Goal: Information Seeking & Learning: Learn about a topic

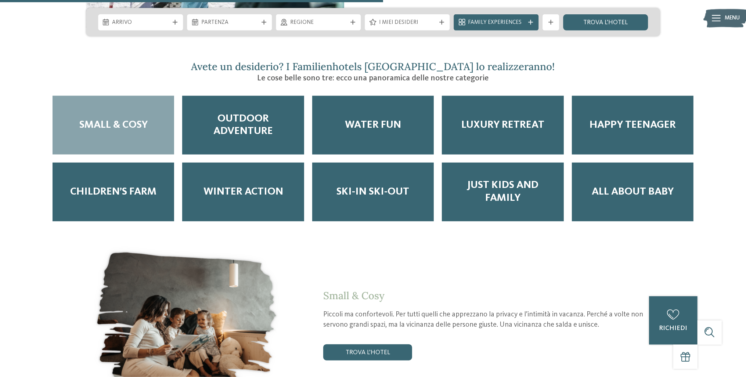
scroll to position [1047, 0]
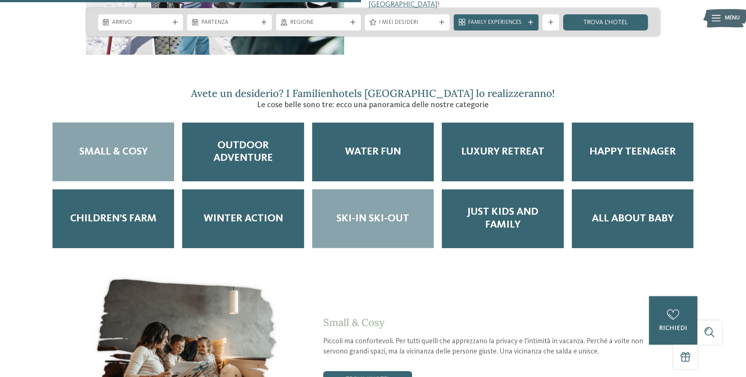
click at [380, 213] on span "Ski-in ski-out" at bounding box center [372, 219] width 73 height 12
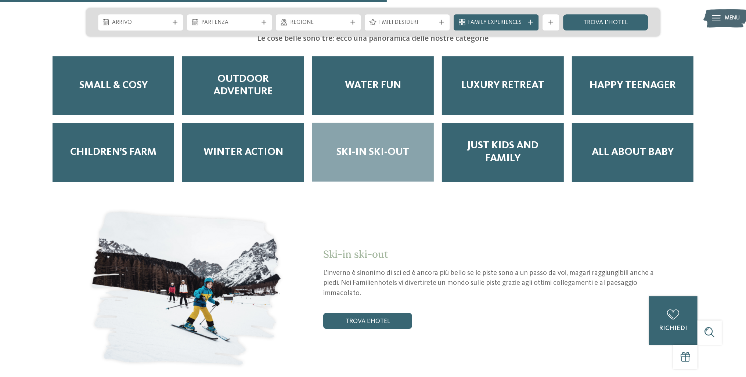
scroll to position [1125, 0]
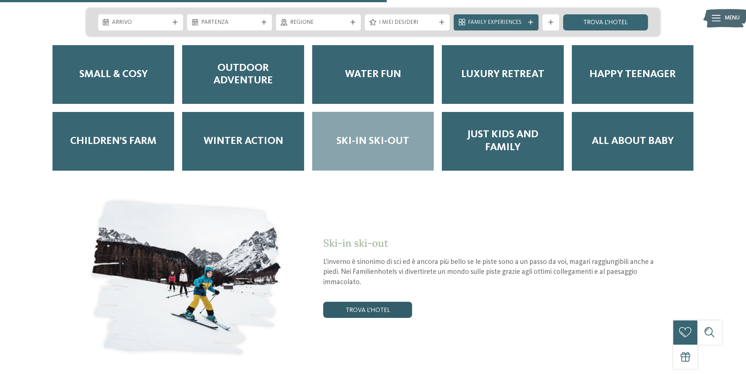
click at [358, 304] on link "trova l’hotel" at bounding box center [367, 310] width 89 height 16
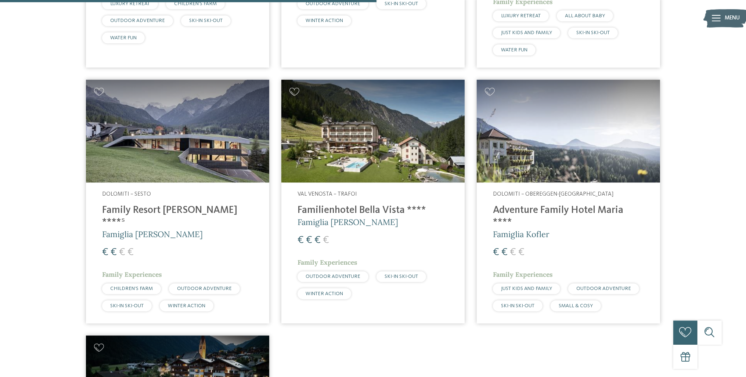
scroll to position [784, 0]
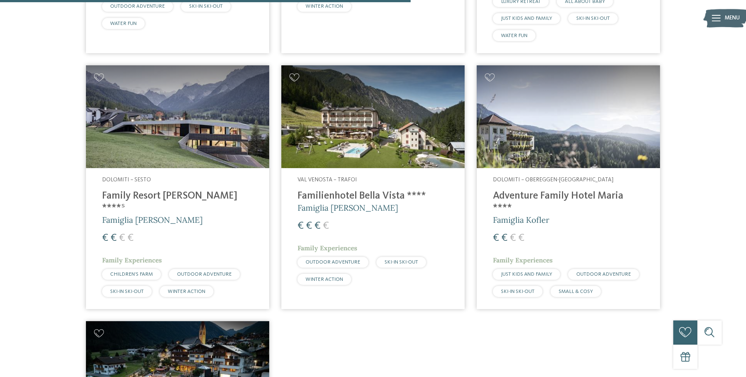
click at [525, 198] on h4 "Adventure Family Hotel Maria ****" at bounding box center [568, 202] width 151 height 24
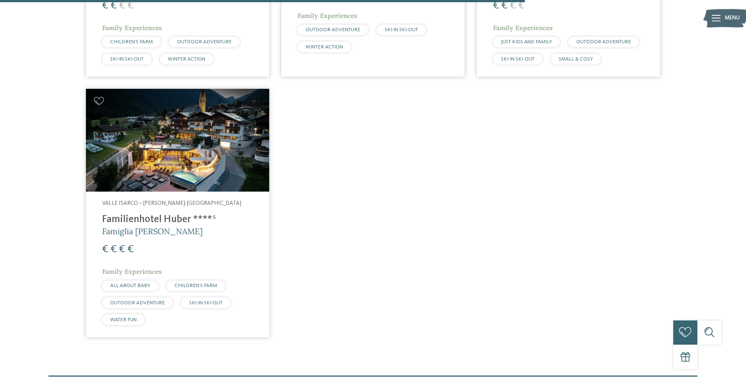
scroll to position [978, 0]
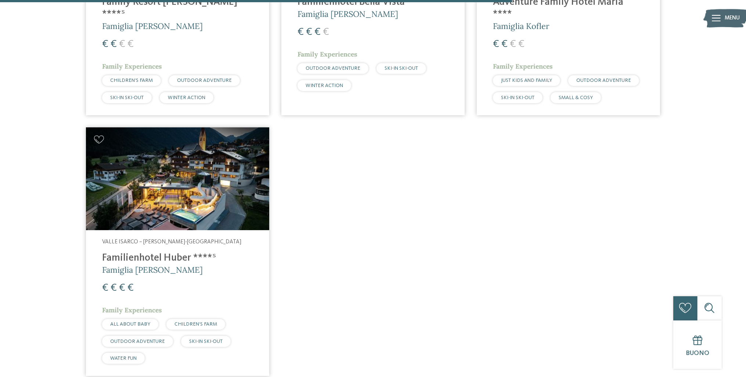
click at [156, 252] on h4 "Familienhotel Huber ****ˢ" at bounding box center [177, 258] width 151 height 12
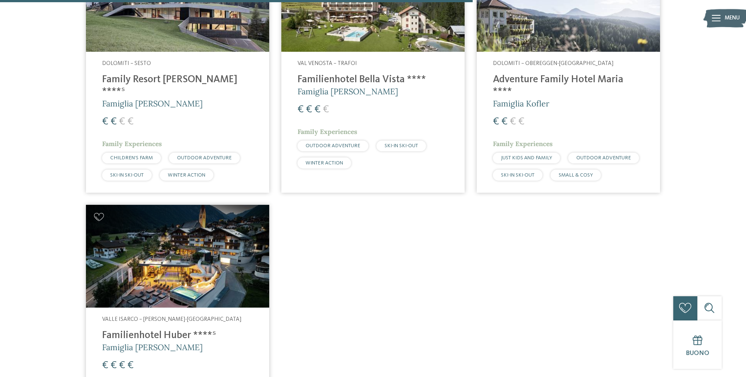
scroll to position [900, 0]
click at [349, 82] on h4 "Familienhotel Bella Vista ****" at bounding box center [372, 80] width 151 height 12
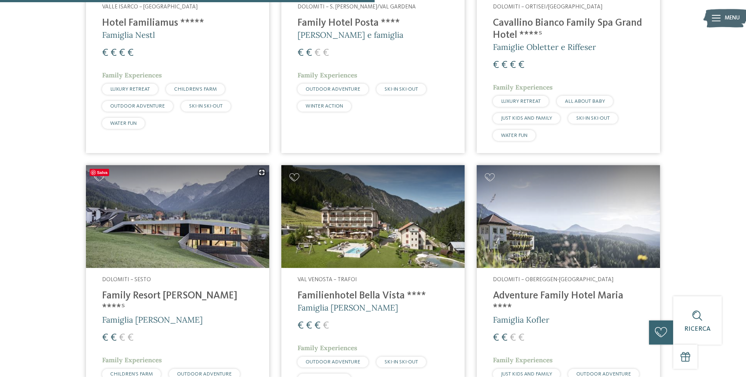
scroll to position [668, 0]
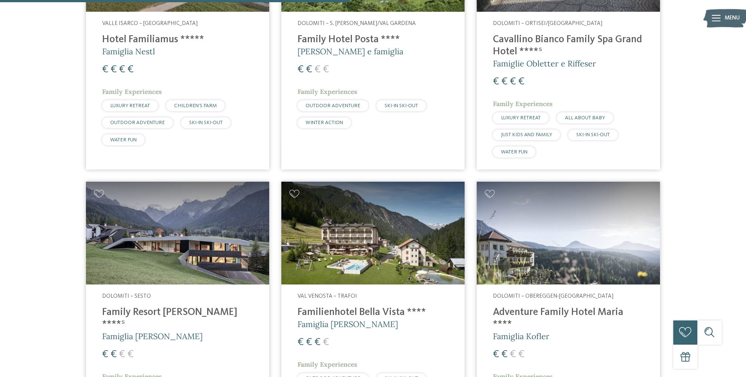
click at [168, 316] on h4 "Family Resort Rainer ****ˢ" at bounding box center [177, 319] width 151 height 24
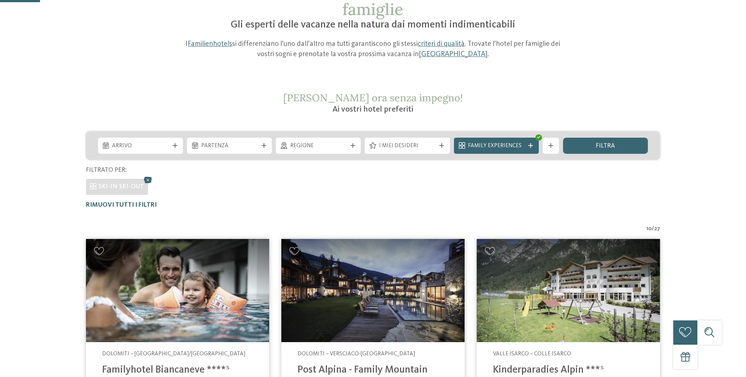
scroll to position [77, 0]
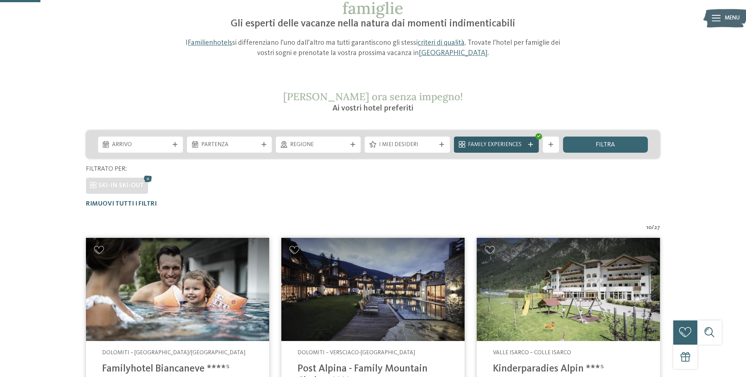
click at [528, 147] on icon at bounding box center [530, 144] width 5 height 5
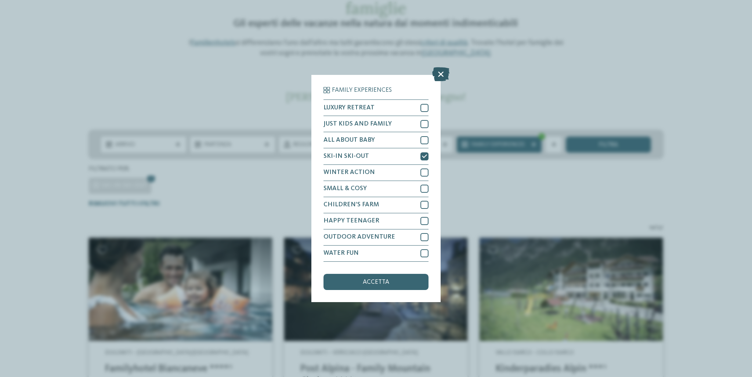
click at [438, 74] on icon at bounding box center [440, 75] width 17 height 14
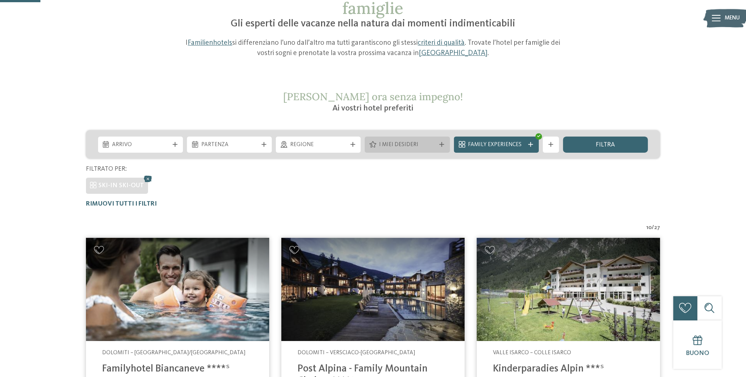
click at [428, 145] on span "I miei desideri" at bounding box center [407, 145] width 57 height 8
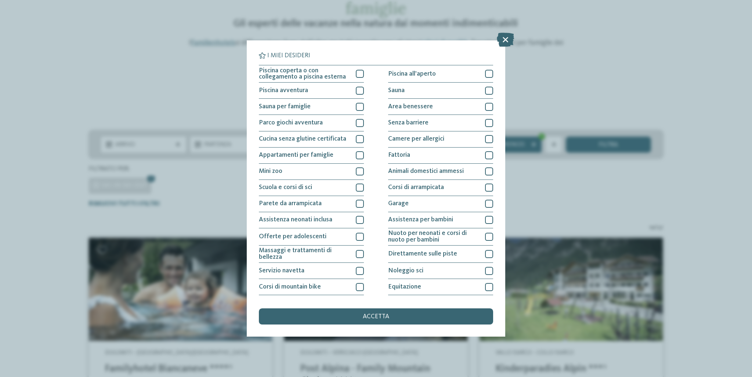
click at [401, 33] on div "I miei desideri Piscina coperta o con collegamento a piscina esterna Piscina al…" at bounding box center [376, 188] width 752 height 377
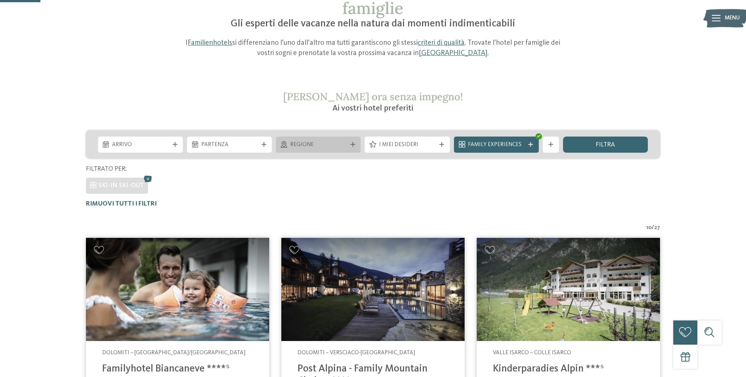
click at [330, 147] on span "Regione" at bounding box center [318, 145] width 57 height 8
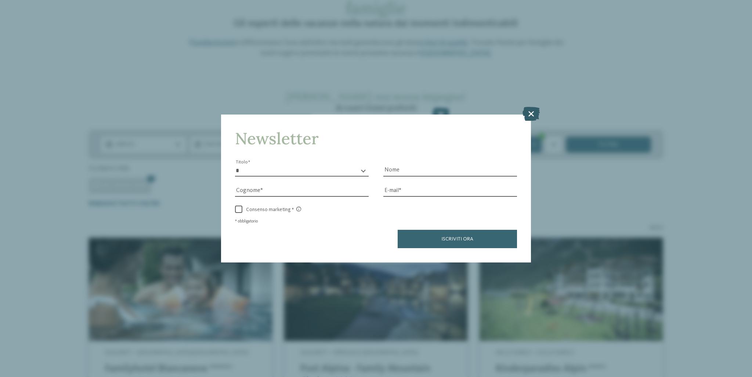
click at [531, 113] on icon at bounding box center [531, 114] width 17 height 14
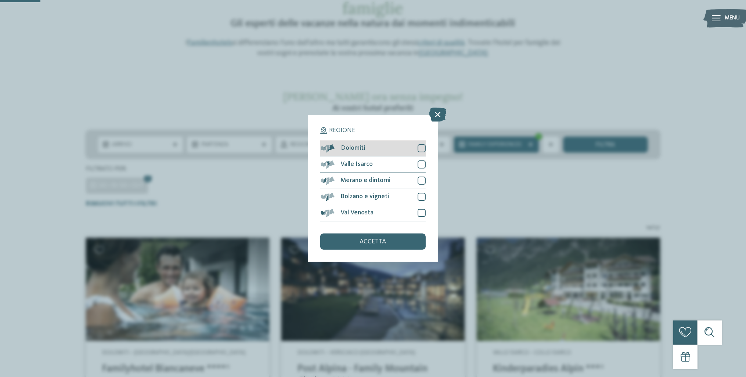
click at [423, 147] on div at bounding box center [422, 148] width 8 height 8
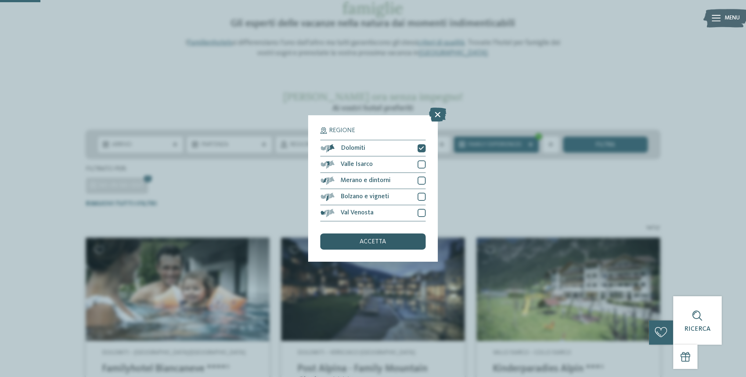
click at [398, 243] on div "accetta" at bounding box center [372, 242] width 105 height 16
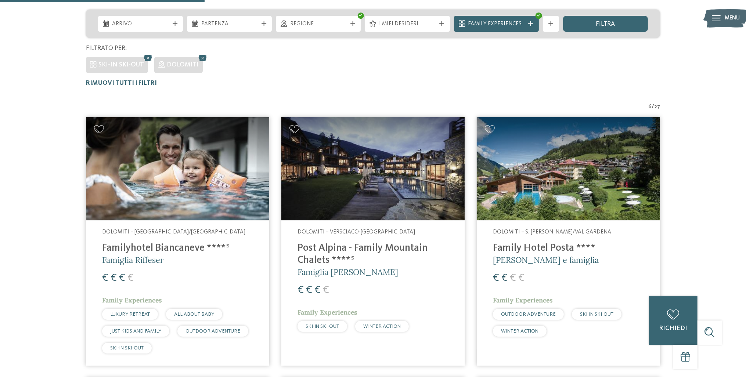
scroll to position [191, 0]
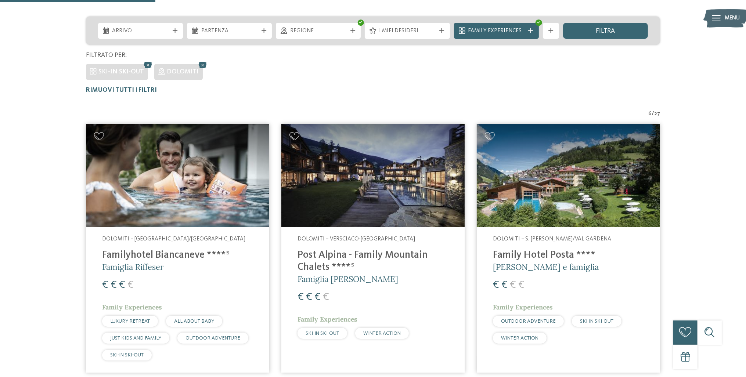
click at [352, 253] on h4 "Post Alpina - Family Mountain Chalets ****ˢ" at bounding box center [372, 261] width 151 height 24
click at [545, 253] on h4 "Family Hotel Posta ****" at bounding box center [568, 255] width 151 height 12
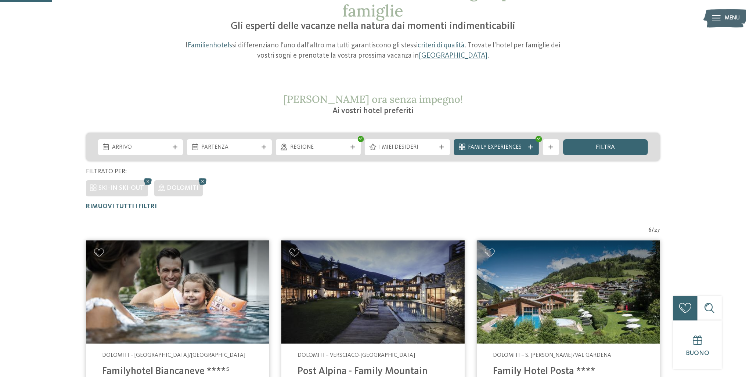
scroll to position [0, 0]
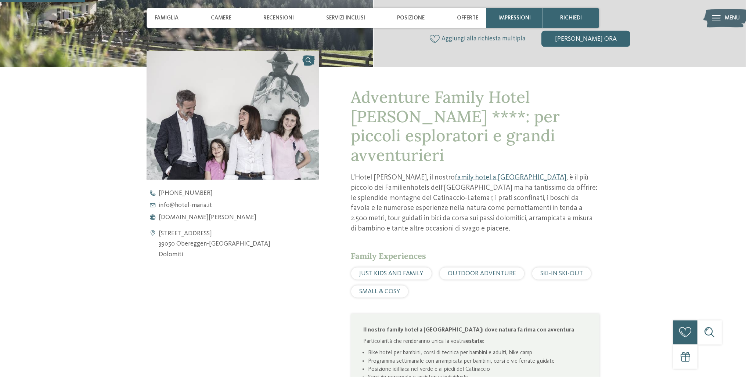
scroll to position [271, 0]
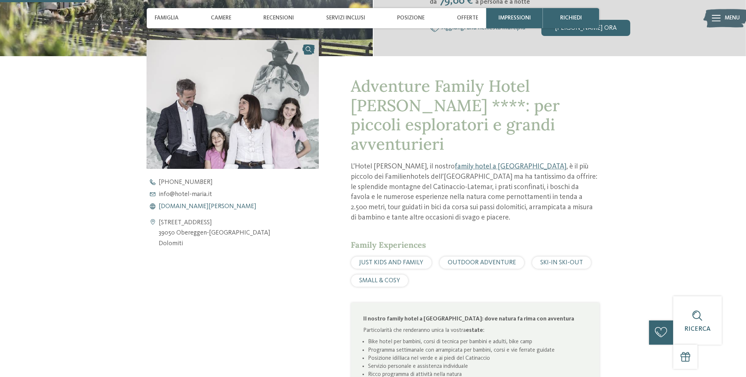
click at [184, 205] on span "www.hotel-maria.it" at bounding box center [208, 206] width 98 height 7
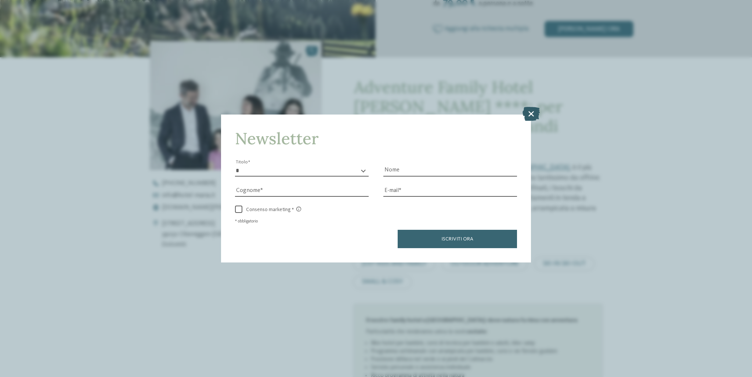
click at [532, 112] on icon at bounding box center [531, 114] width 17 height 14
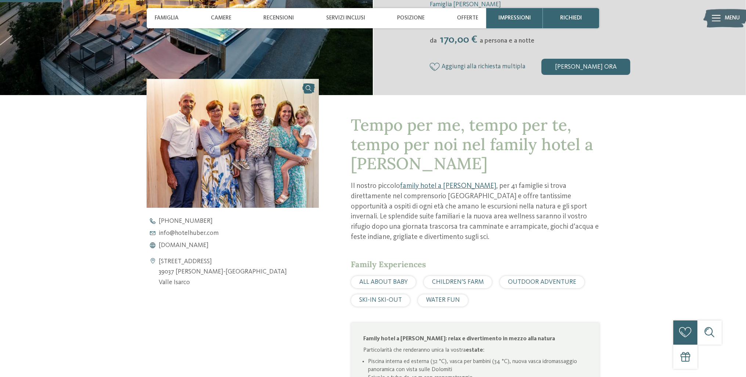
scroll to position [271, 0]
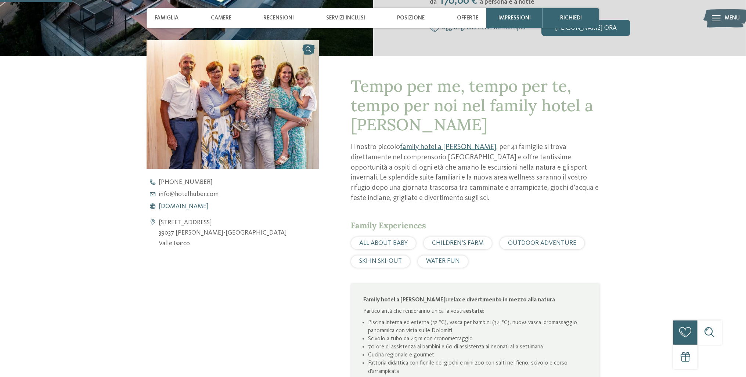
click at [183, 204] on span "www.hotelhuber.com" at bounding box center [184, 206] width 50 height 7
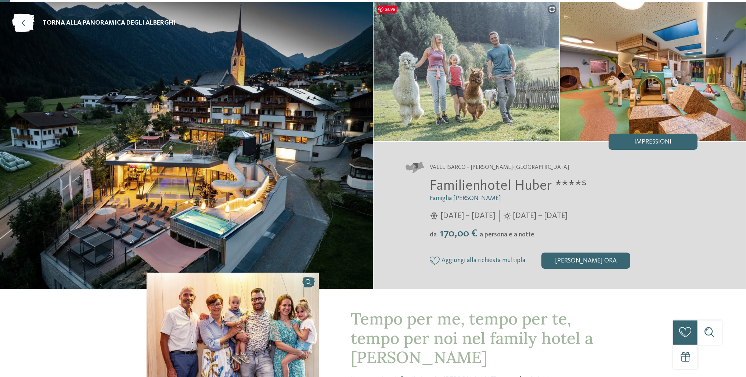
scroll to position [0, 0]
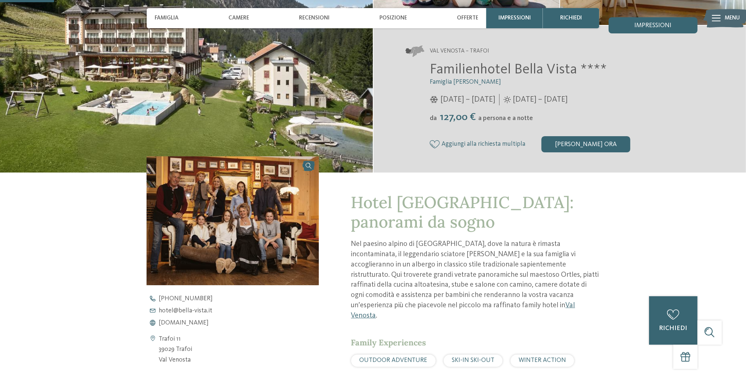
scroll to position [194, 0]
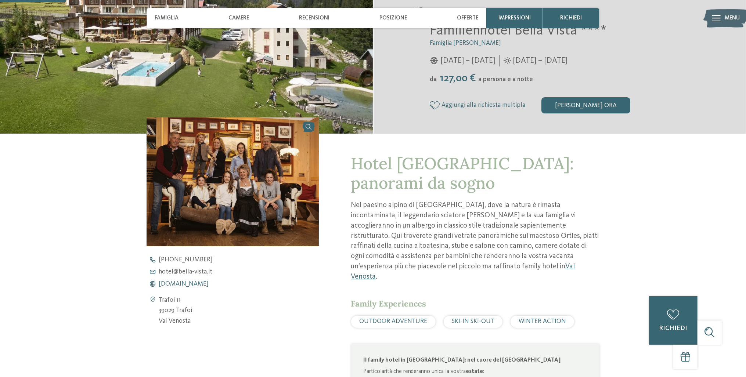
click at [175, 284] on span "www.bella-vista.it" at bounding box center [184, 284] width 50 height 7
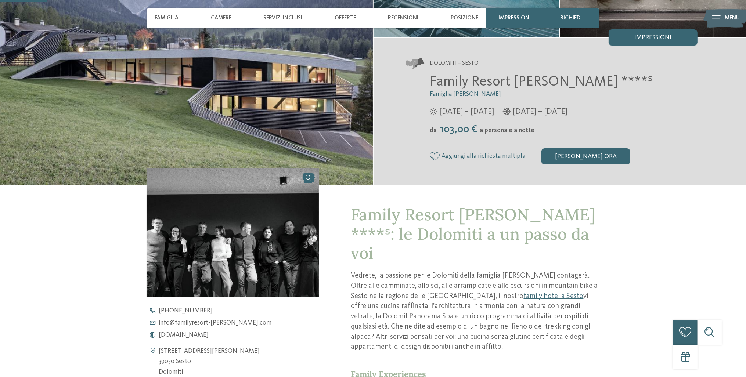
scroll to position [155, 0]
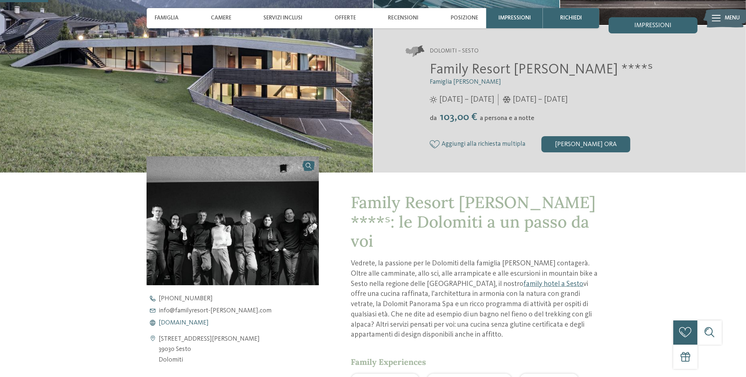
click at [209, 322] on span "[DOMAIN_NAME]" at bounding box center [184, 323] width 50 height 7
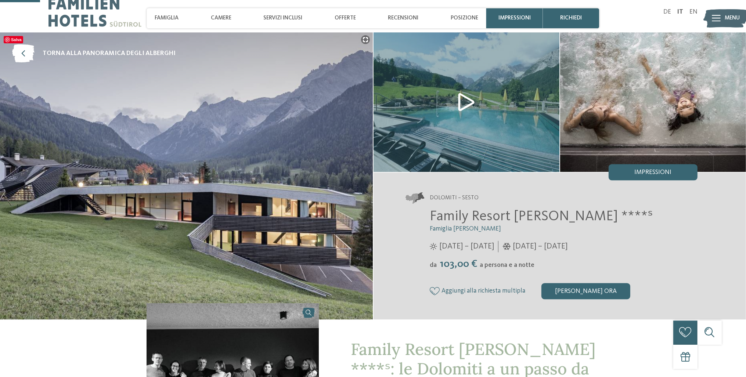
scroll to position [0, 0]
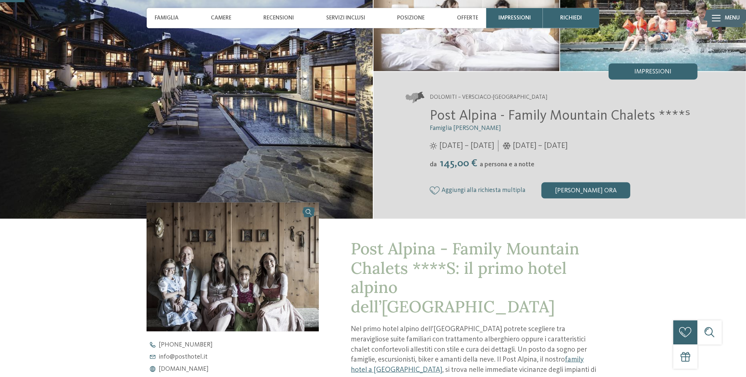
scroll to position [116, 0]
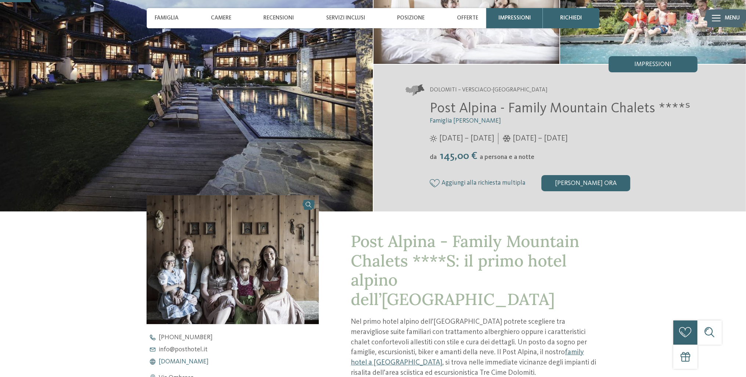
click at [187, 360] on span "www.postalpina.it" at bounding box center [184, 362] width 50 height 7
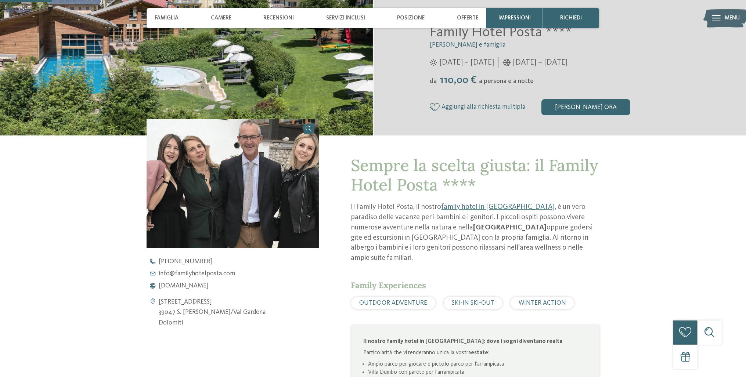
scroll to position [194, 0]
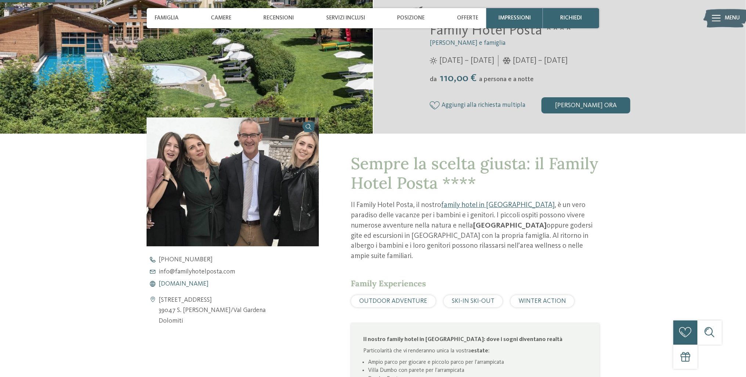
click at [209, 282] on span "www.familyhotelposta.com" at bounding box center [184, 284] width 50 height 7
